Goal: Task Accomplishment & Management: Manage account settings

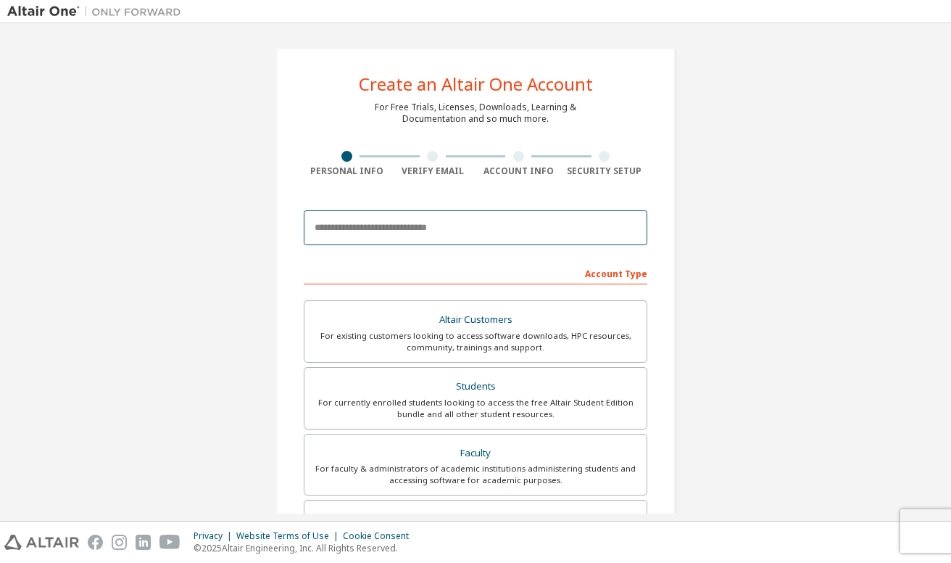
type input "**********"
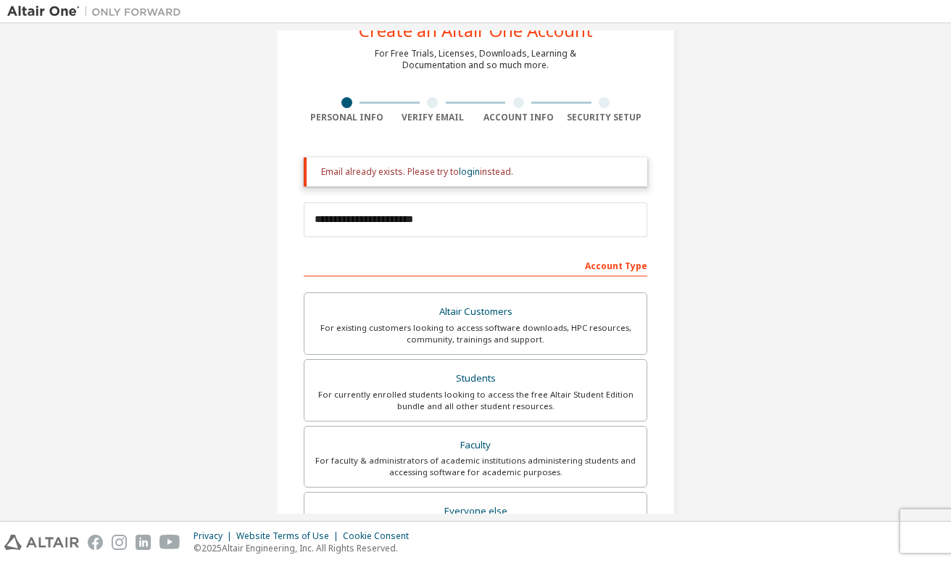
scroll to position [69, 0]
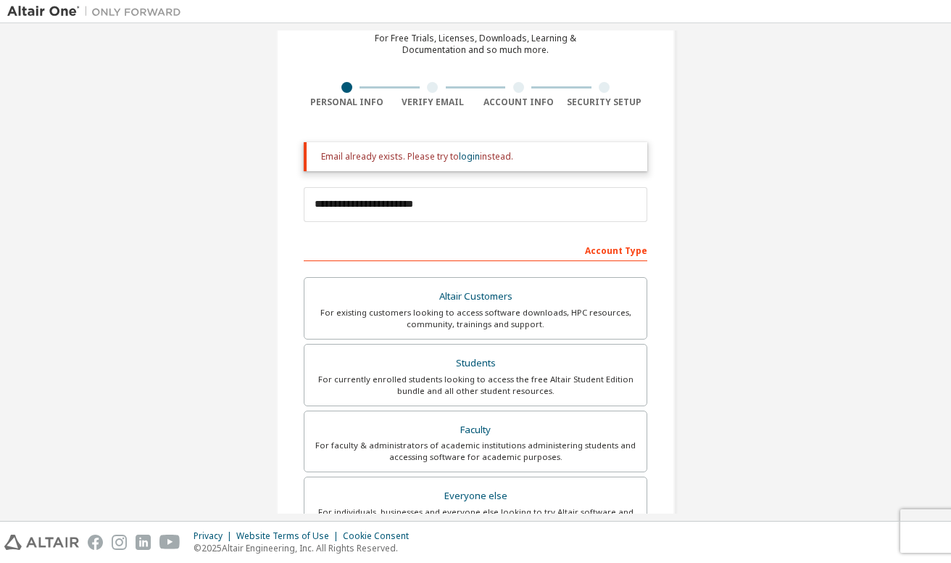
click at [616, 257] on div "Account Type" at bounding box center [476, 249] width 344 height 23
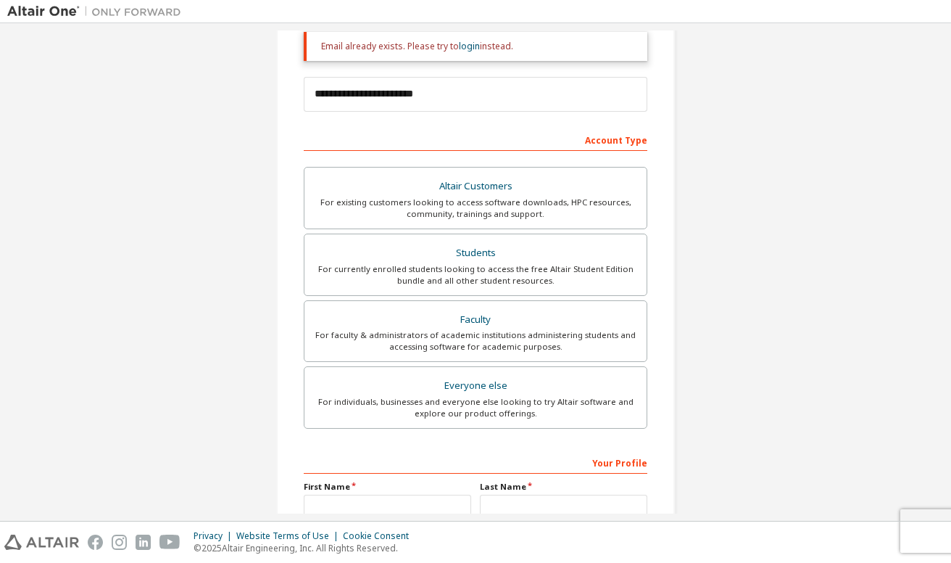
scroll to position [189, 0]
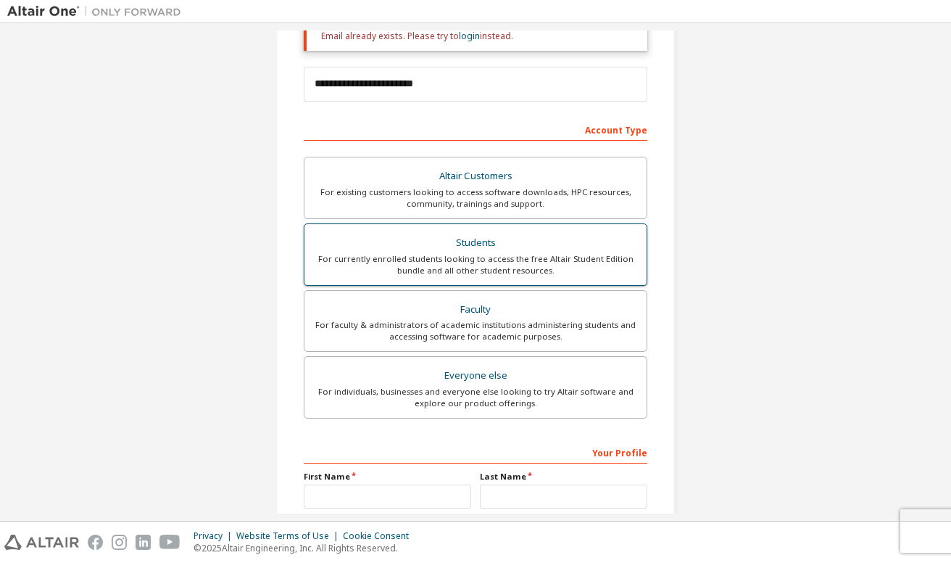
click at [509, 233] on div "Students" at bounding box center [475, 243] width 325 height 20
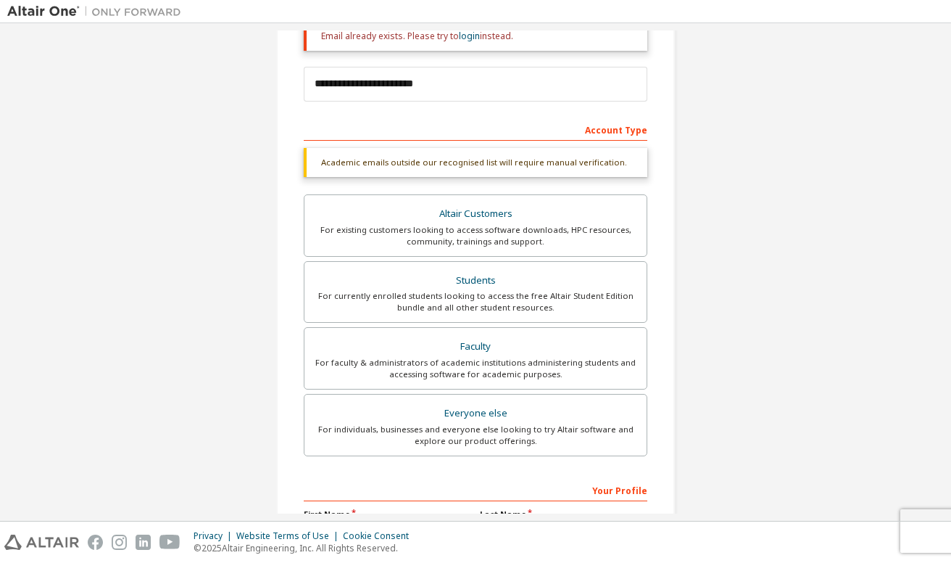
click at [554, 159] on div "Academic emails outside our recognised list will require manual verification." at bounding box center [476, 162] width 344 height 29
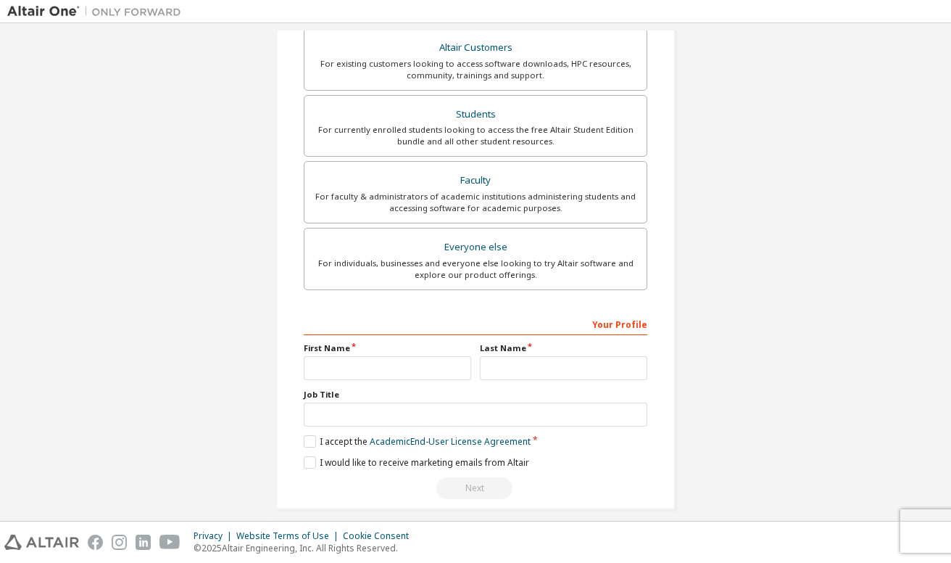
scroll to position [372, 0]
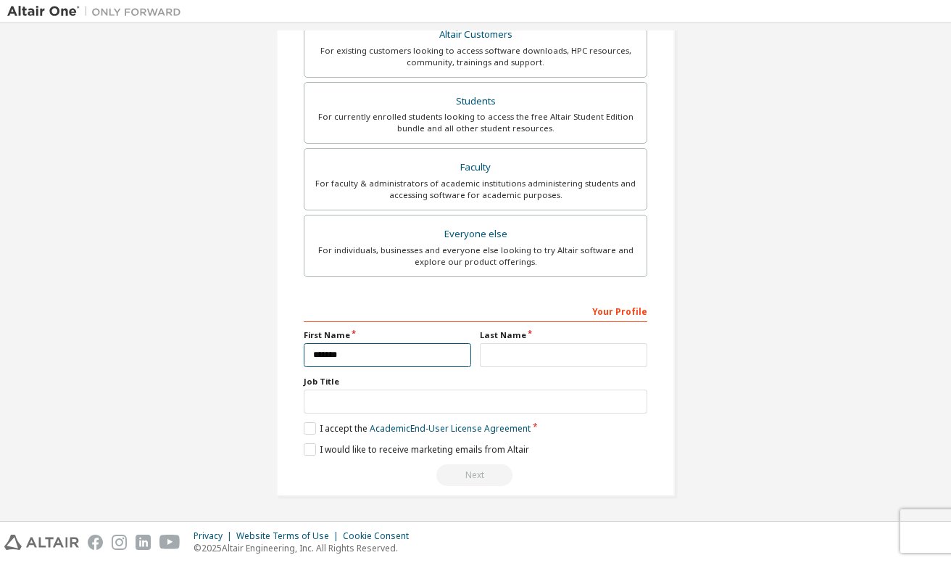
type input "*******"
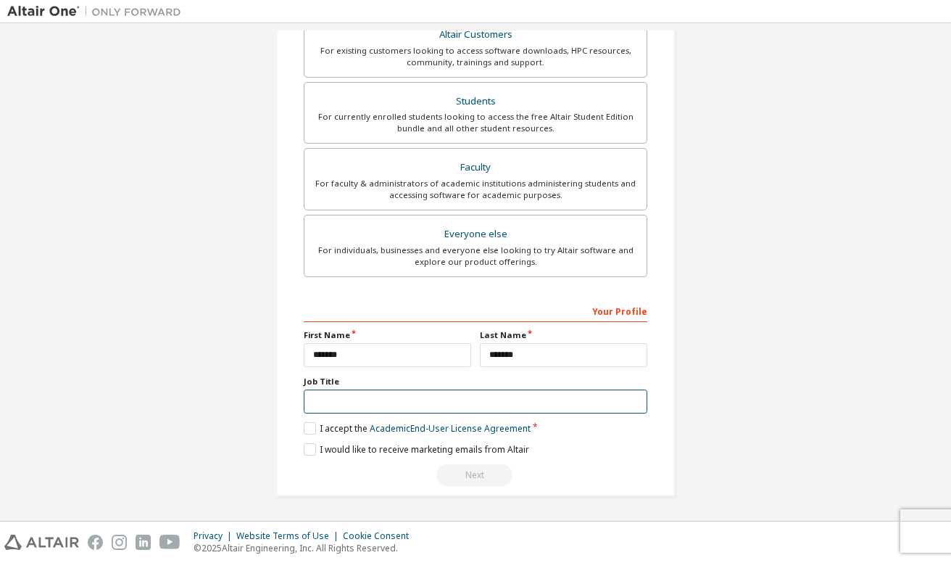
scroll to position [369, 0]
type input "*********"
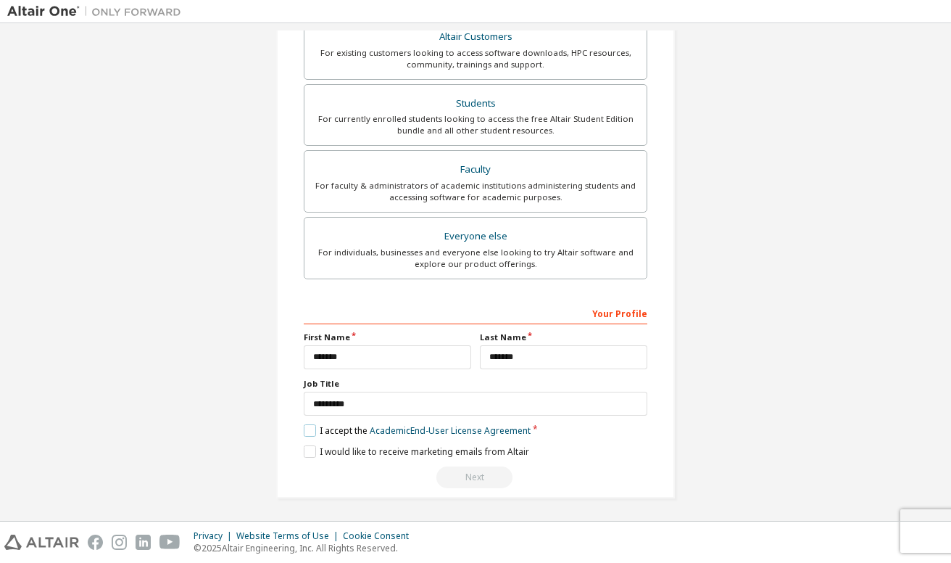
click at [308, 432] on label "I accept the Academic End-User License Agreement" at bounding box center [417, 430] width 227 height 12
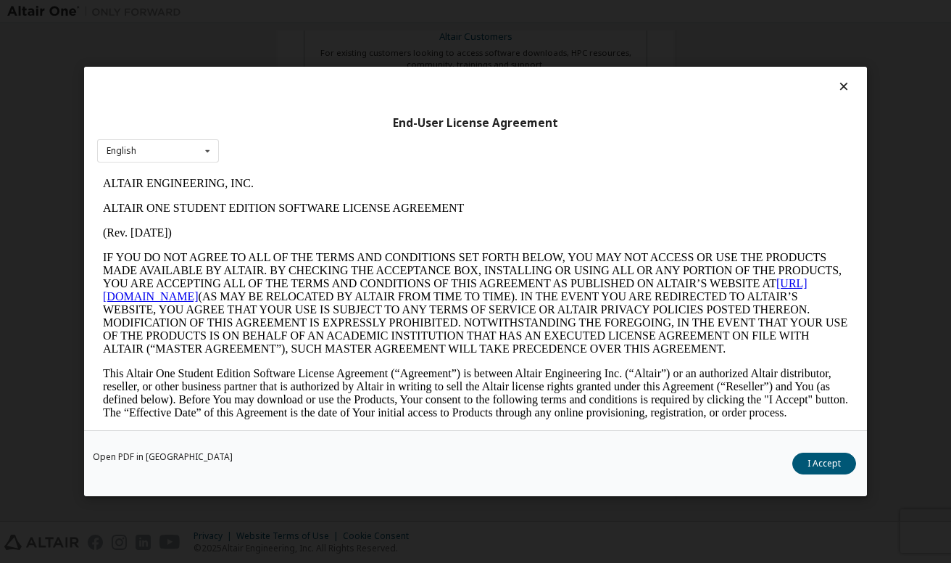
scroll to position [0, 0]
click at [822, 463] on button "I Accept" at bounding box center [824, 463] width 64 height 22
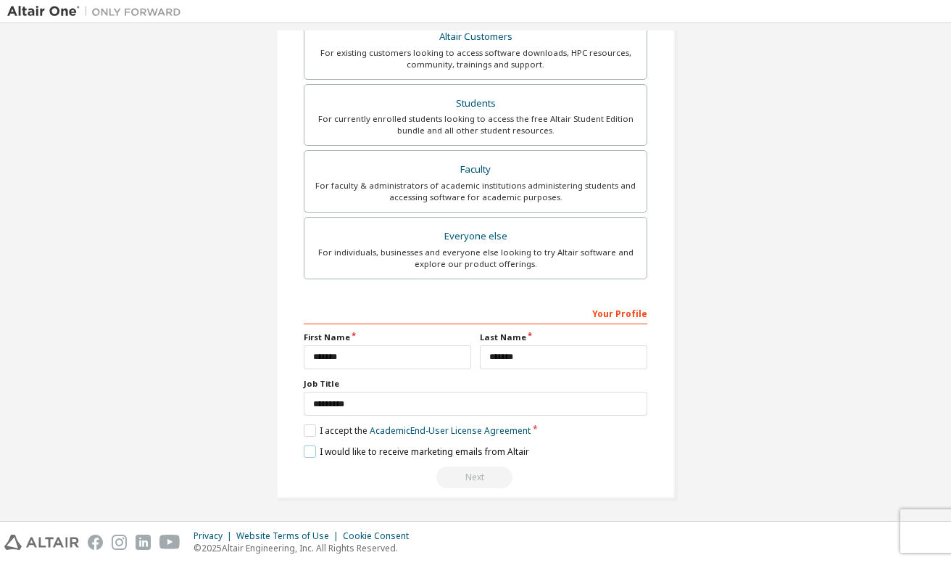
click at [307, 450] on label "I would like to receive marketing emails from Altair" at bounding box center [416, 451] width 225 height 12
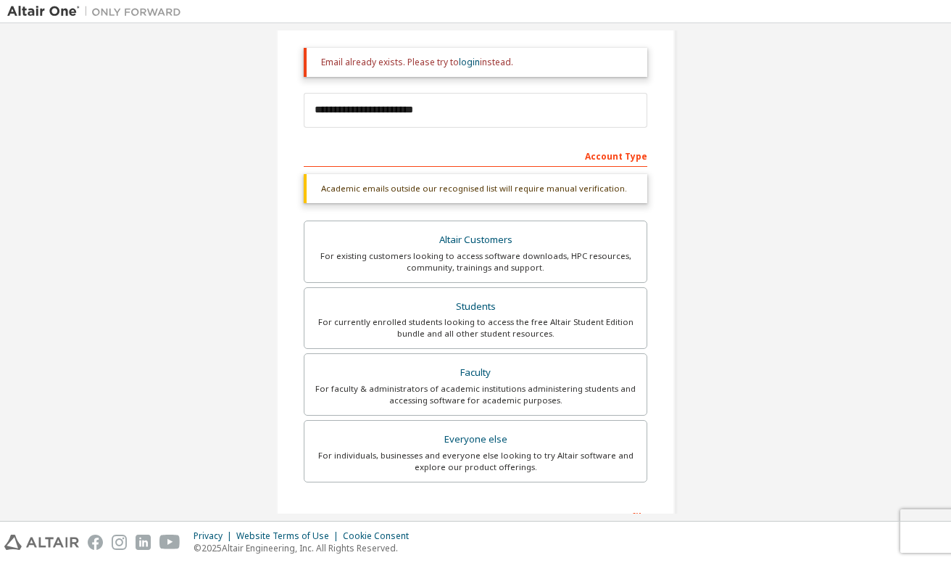
scroll to position [94, 0]
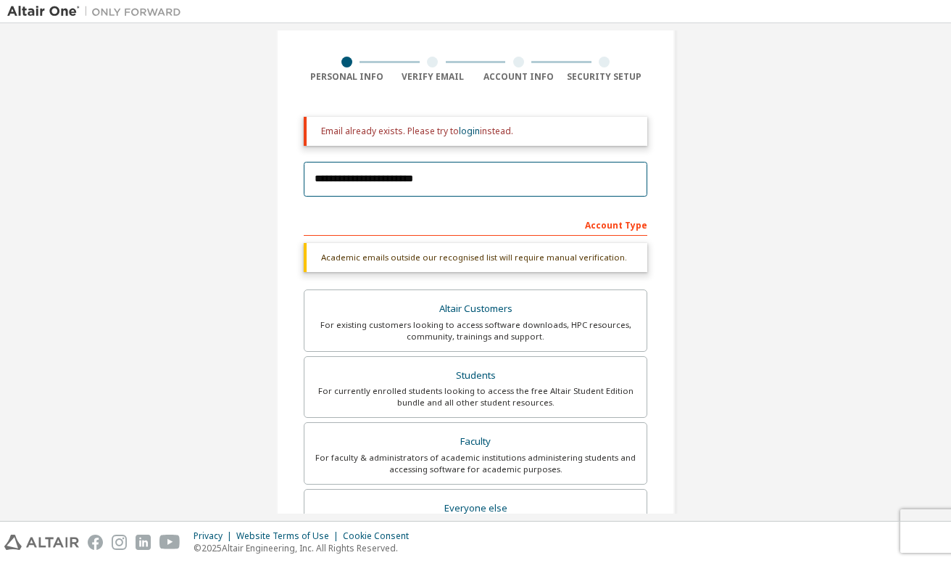
click at [460, 178] on input "**********" at bounding box center [476, 179] width 344 height 35
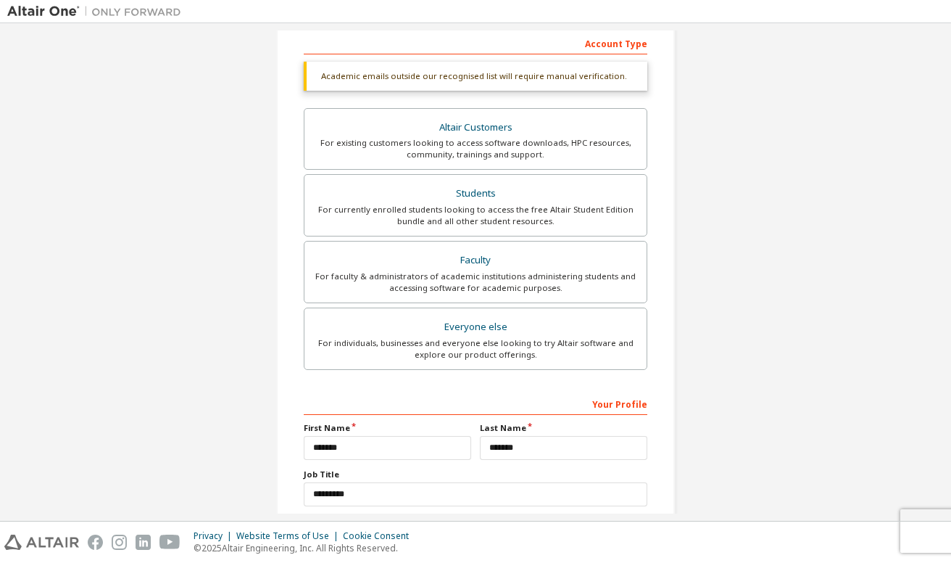
scroll to position [320, 0]
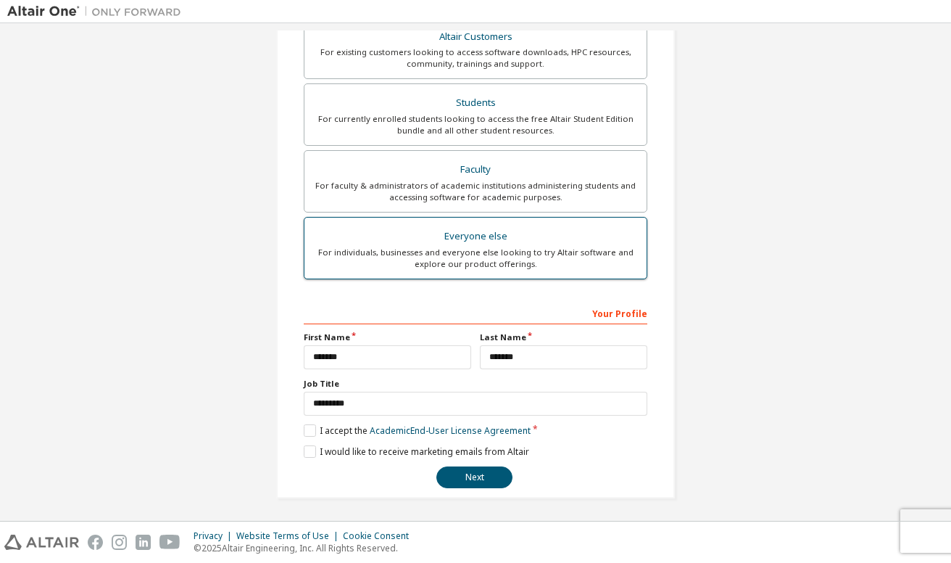
type input "**********"
click at [610, 270] on label "Everyone else For individuals, businesses and everyone else looking to try Alta…" at bounding box center [476, 248] width 344 height 62
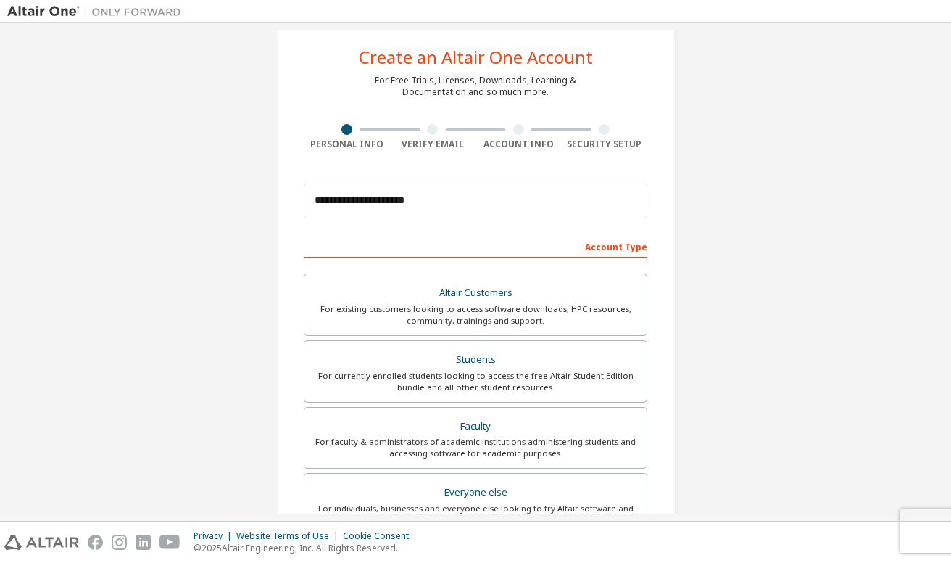
scroll to position [0, 0]
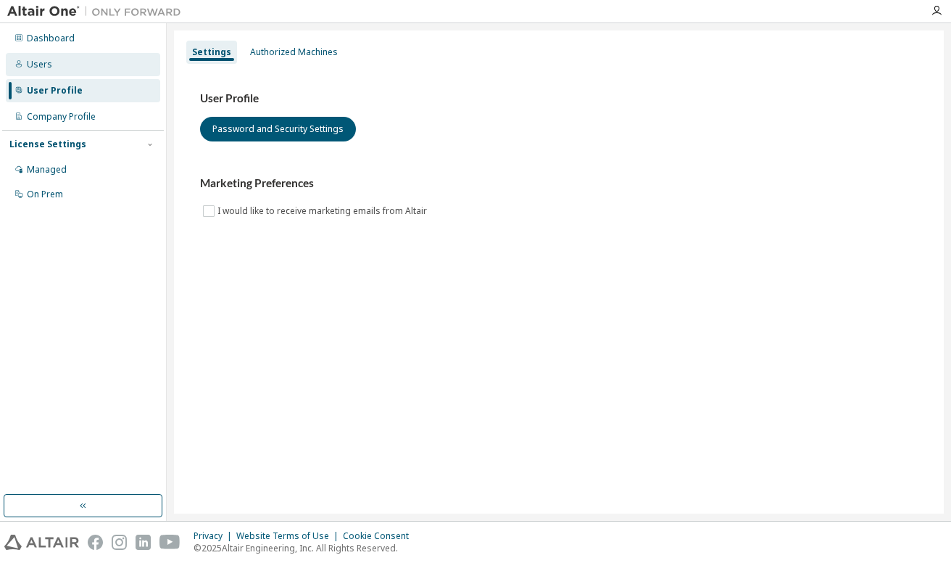
click at [65, 67] on div "Users" at bounding box center [83, 64] width 154 height 23
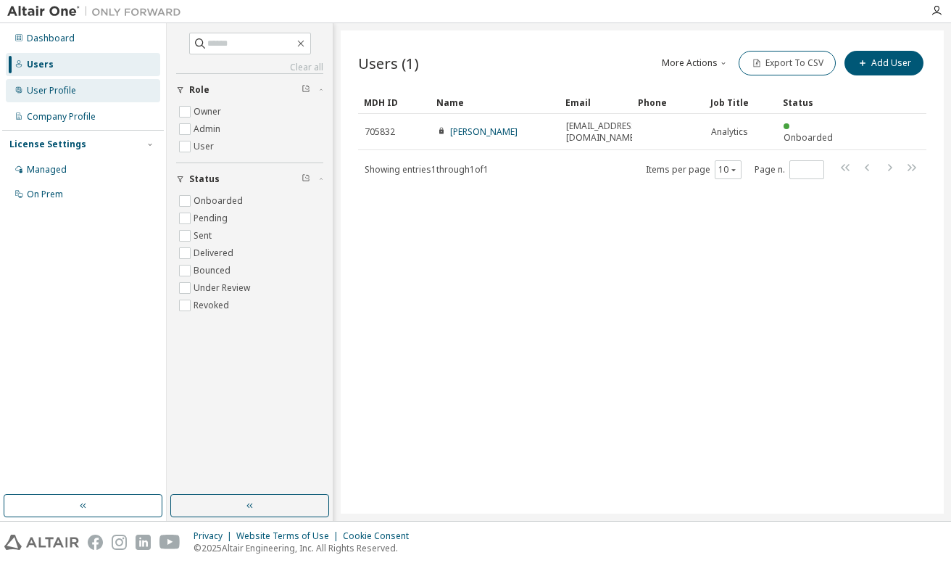
click at [59, 91] on div "User Profile" at bounding box center [51, 91] width 49 height 12
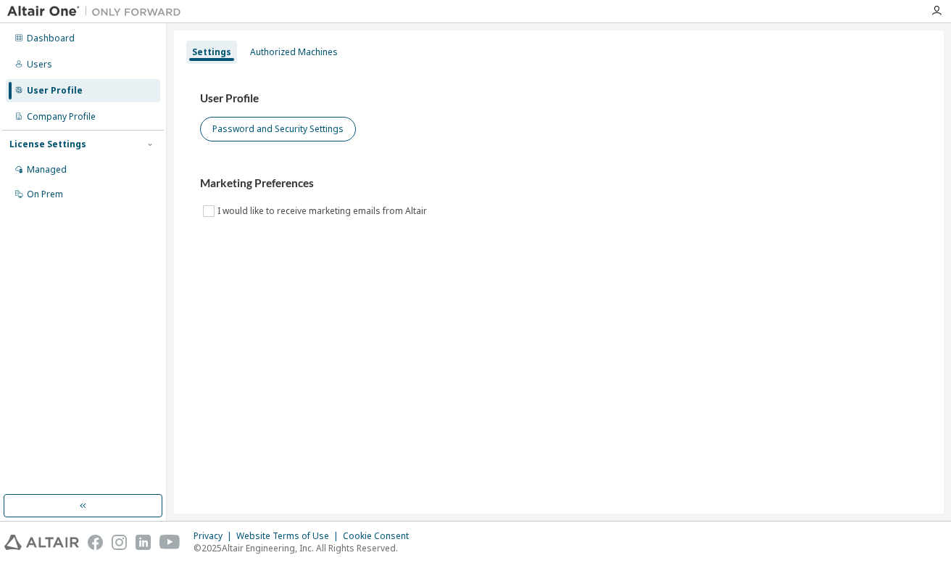
click at [286, 130] on button "Password and Security Settings" at bounding box center [278, 129] width 156 height 25
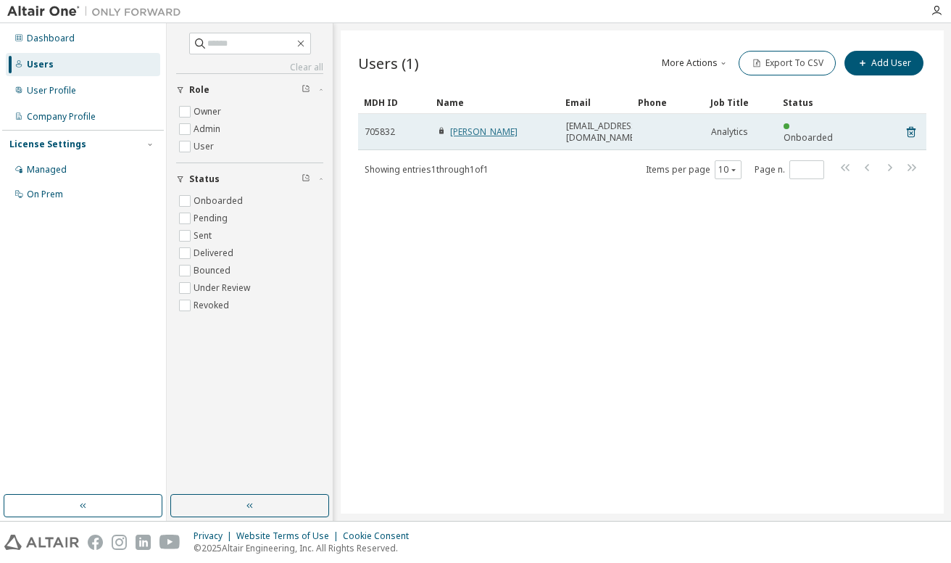
click at [478, 125] on link "Melissa Van Wie" at bounding box center [483, 131] width 67 height 12
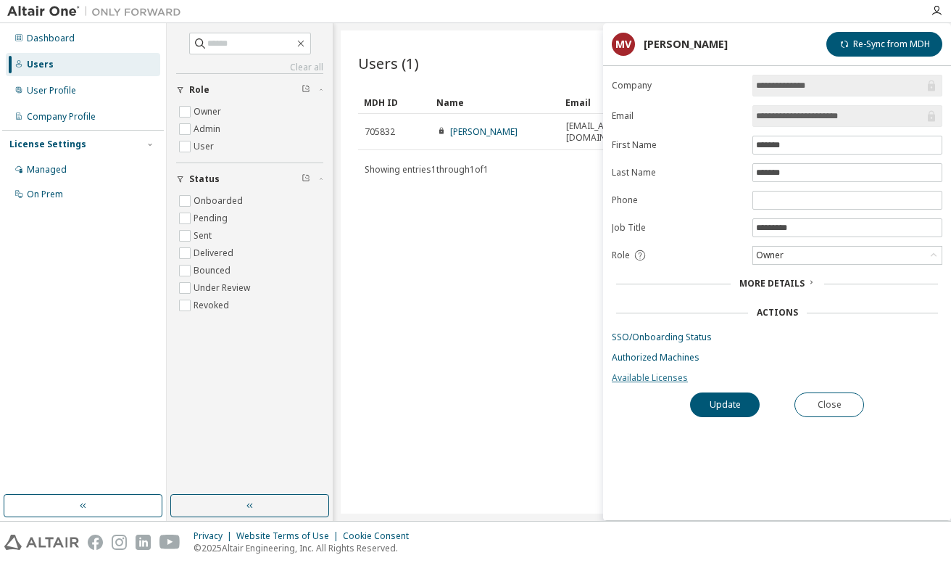
click at [640, 379] on link "Available Licenses" at bounding box center [777, 378] width 331 height 12
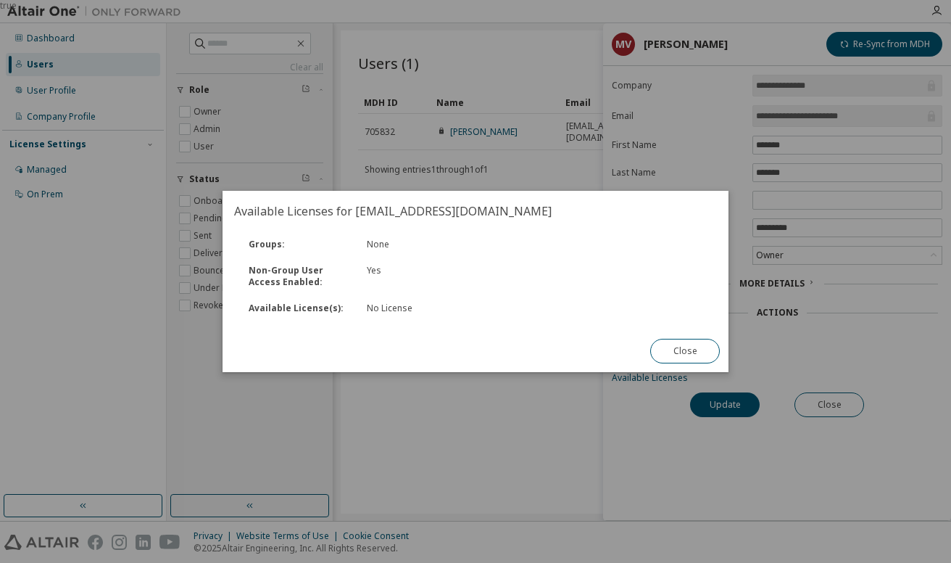
click at [673, 347] on button "Close" at bounding box center [685, 351] width 70 height 25
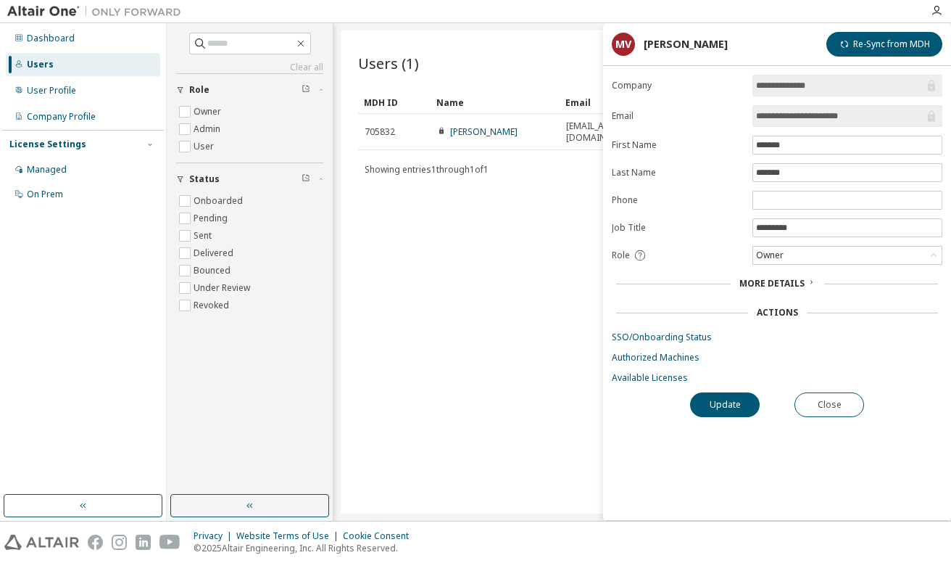
click at [764, 282] on span "More Details" at bounding box center [771, 283] width 65 height 12
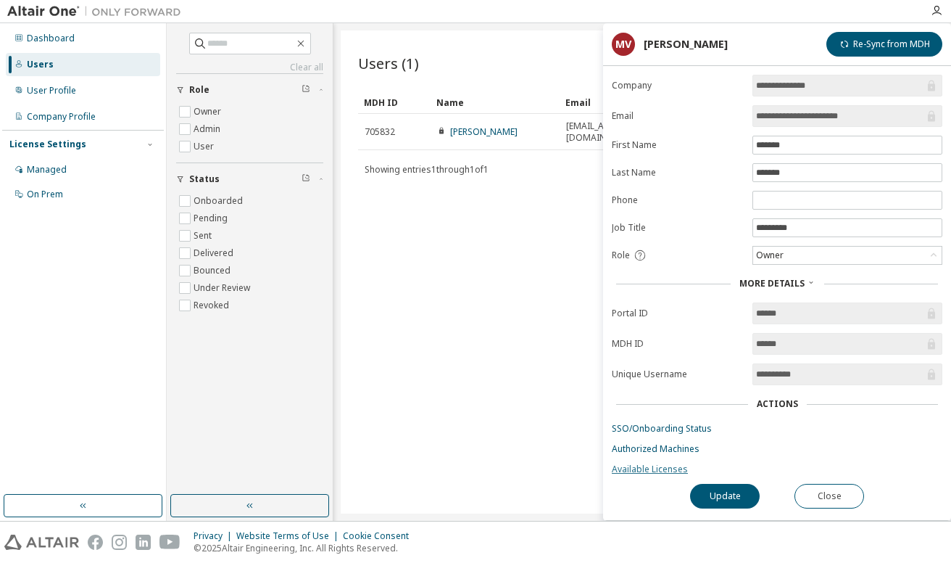
click at [662, 473] on link "Available Licenses" at bounding box center [777, 469] width 331 height 12
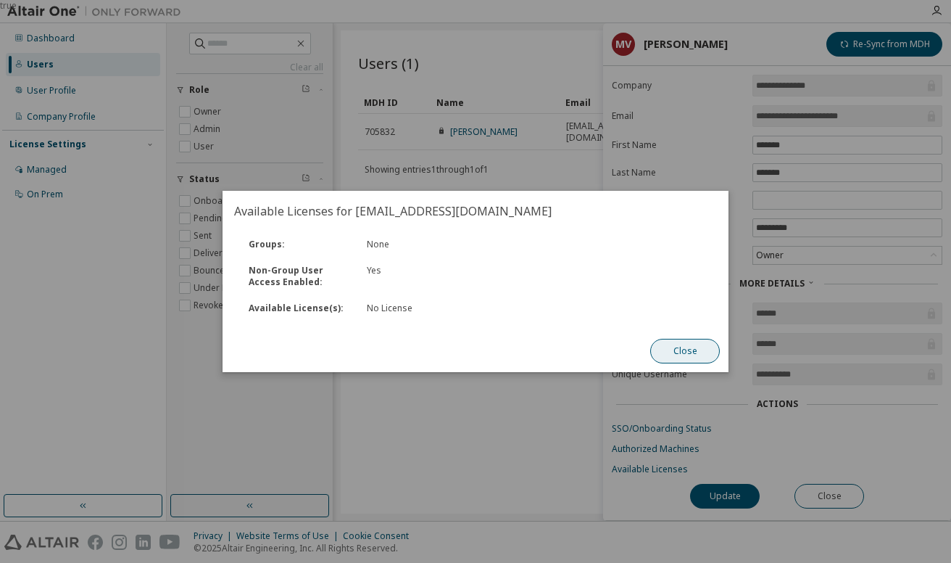
click at [682, 352] on button "Close" at bounding box center [685, 351] width 70 height 25
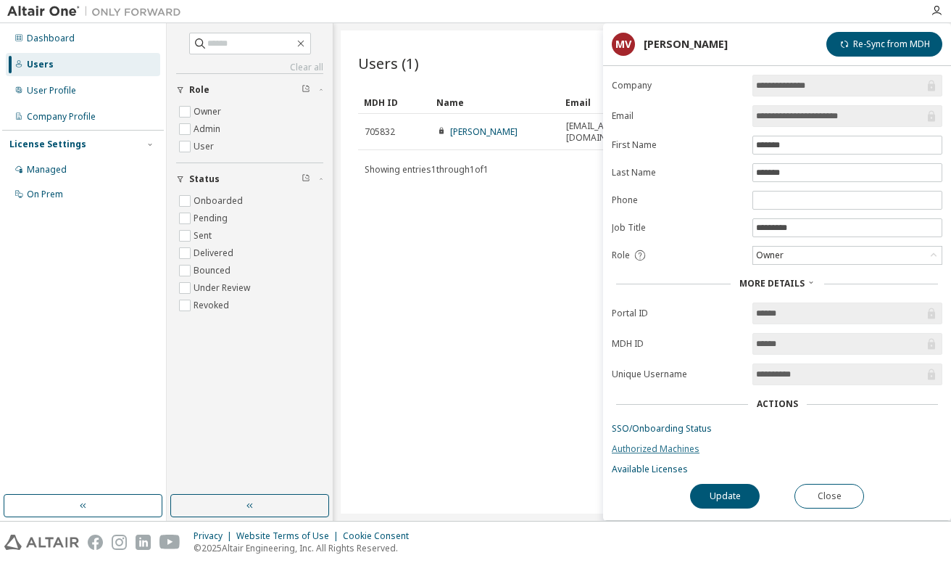
click at [655, 452] on link "Authorized Machines" at bounding box center [777, 449] width 331 height 12
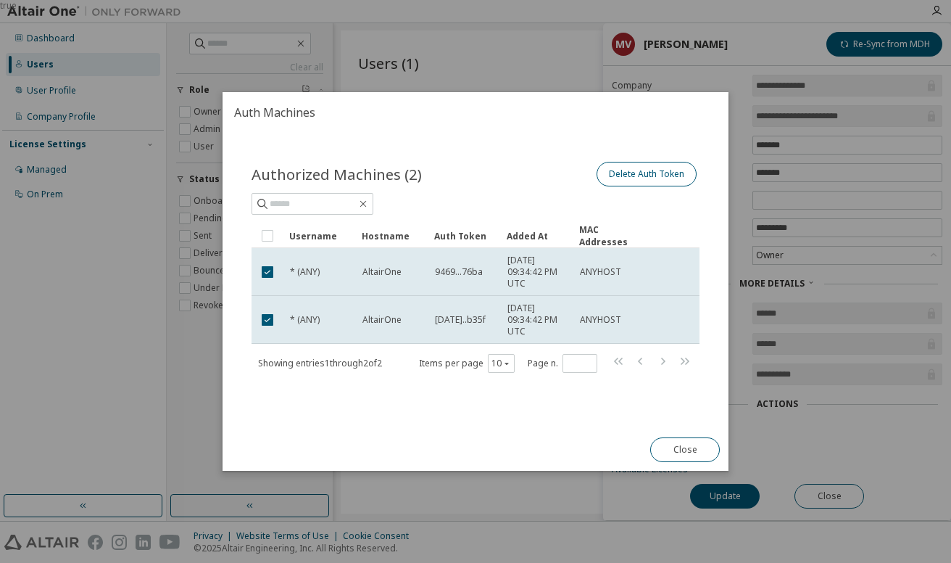
click at [646, 183] on button "Delete Auth Token" at bounding box center [647, 174] width 100 height 25
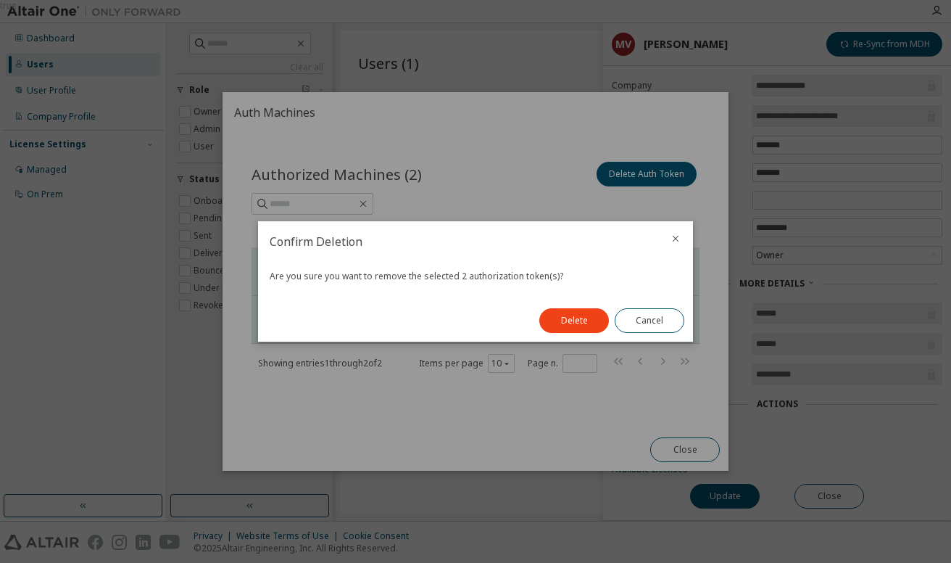
click at [654, 334] on div "Delete Cancel" at bounding box center [612, 320] width 162 height 42
click at [660, 318] on button "Cancel" at bounding box center [650, 320] width 70 height 25
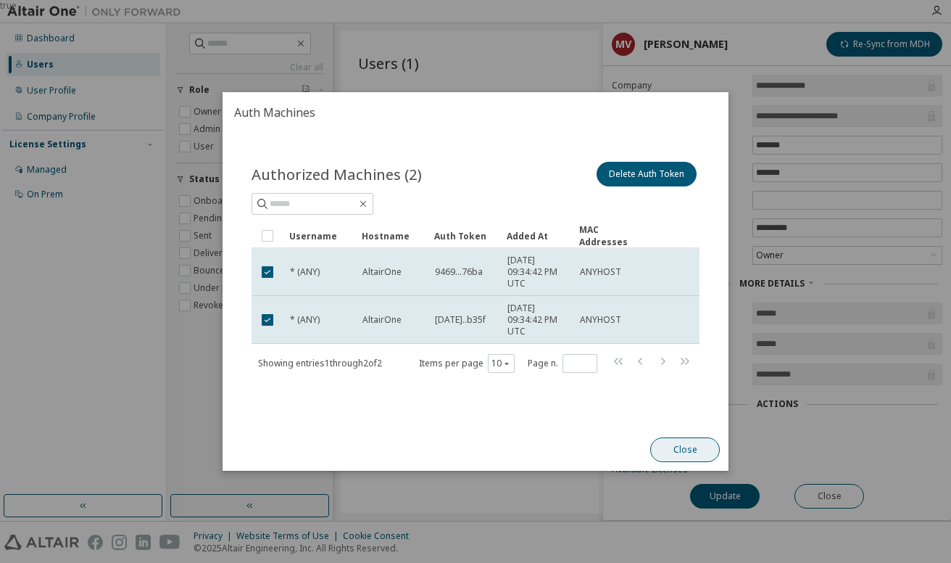
click at [682, 451] on button "Close" at bounding box center [685, 449] width 70 height 25
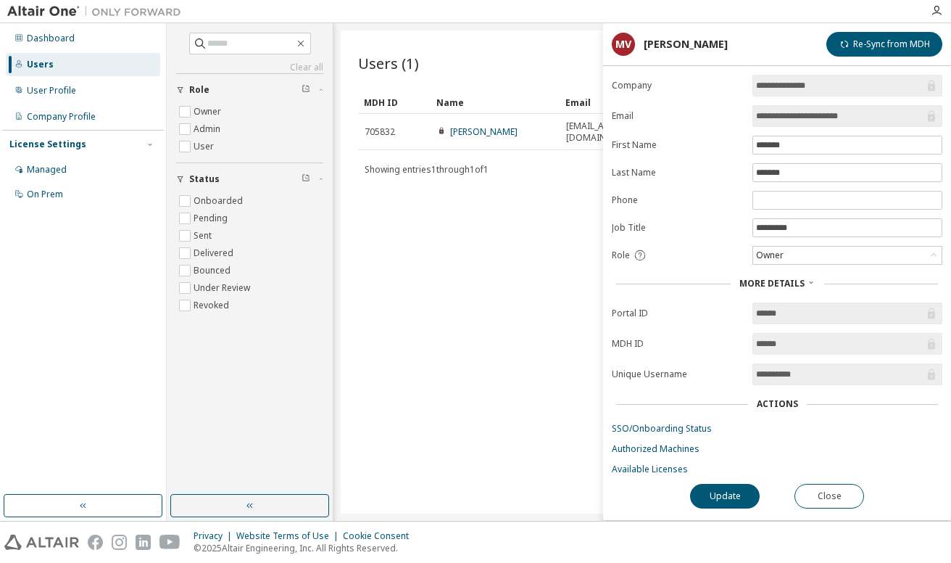
click at [806, 96] on span "**********" at bounding box center [848, 86] width 190 height 22
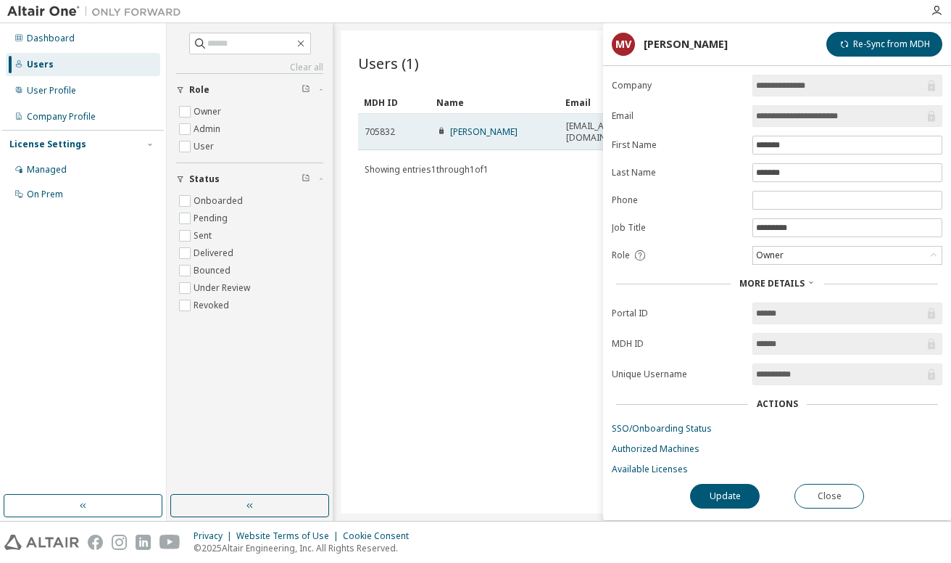
click at [375, 132] on td "705832" at bounding box center [394, 132] width 72 height 36
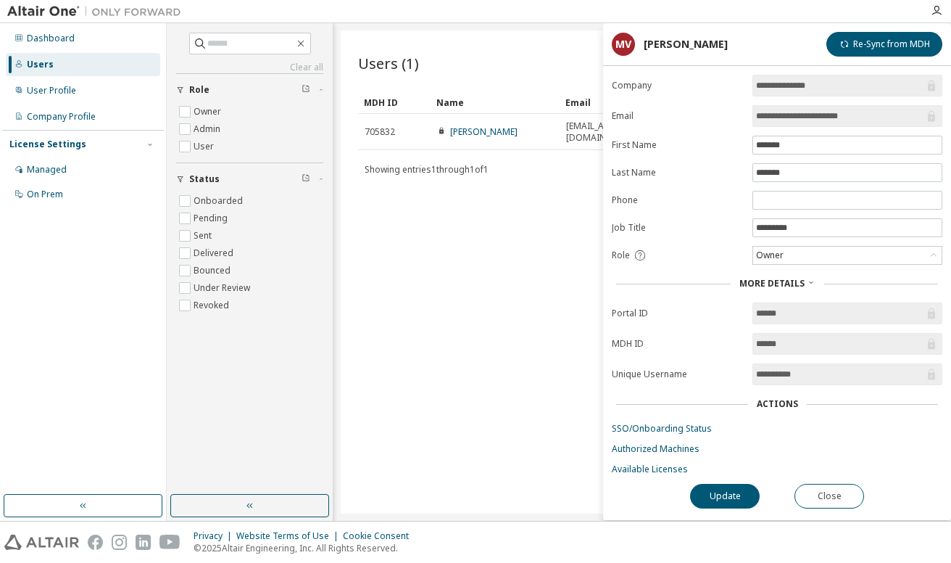
scroll to position [91, 0]
click at [806, 484] on button "Close" at bounding box center [830, 496] width 70 height 25
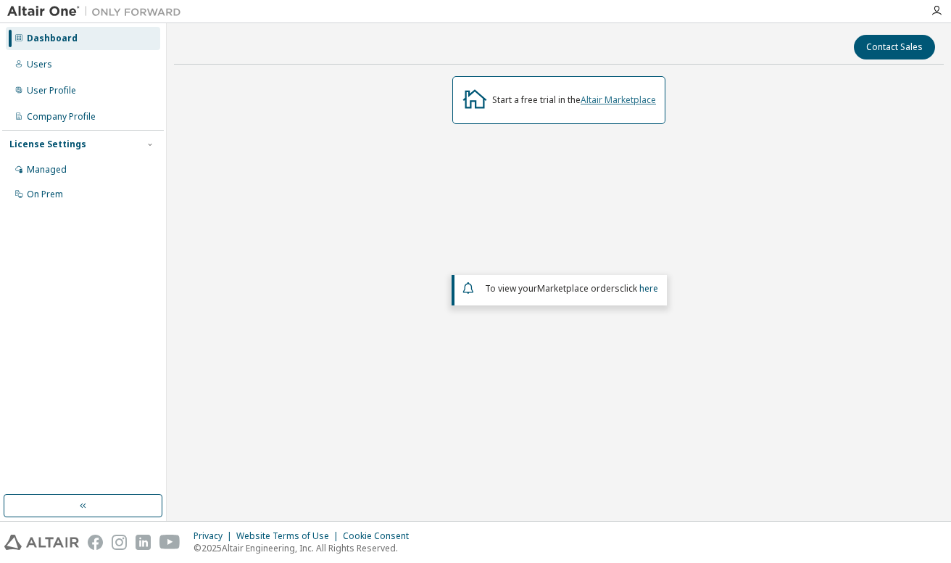
click at [623, 101] on link "Altair Marketplace" at bounding box center [618, 100] width 75 height 12
